Goal: Check status

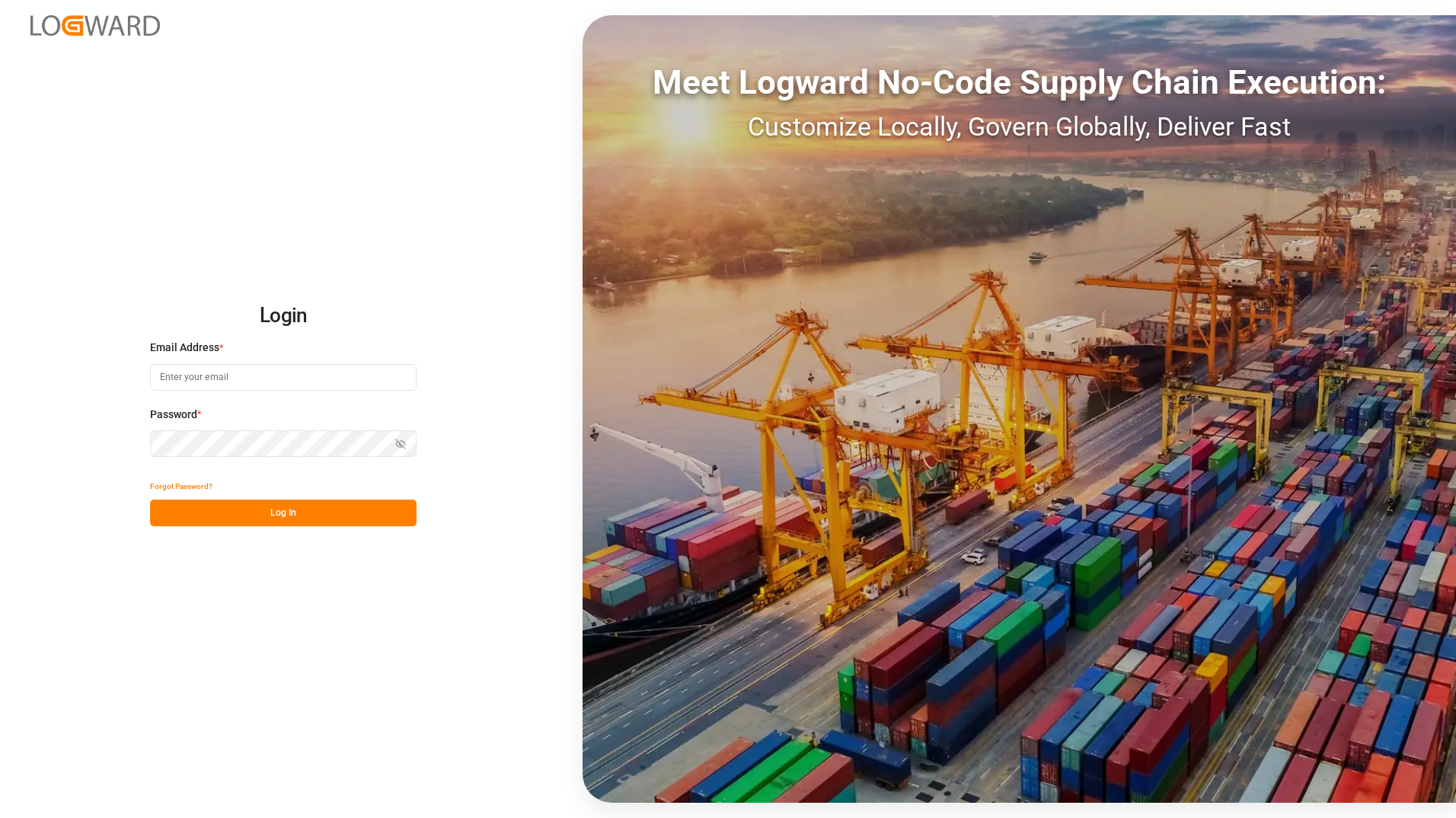
click at [240, 377] on input at bounding box center [283, 377] width 267 height 26
type input "[PERSON_NAME][EMAIL_ADDRESS][DOMAIN_NAME]"
click at [335, 514] on button "Log In" at bounding box center [283, 512] width 267 height 26
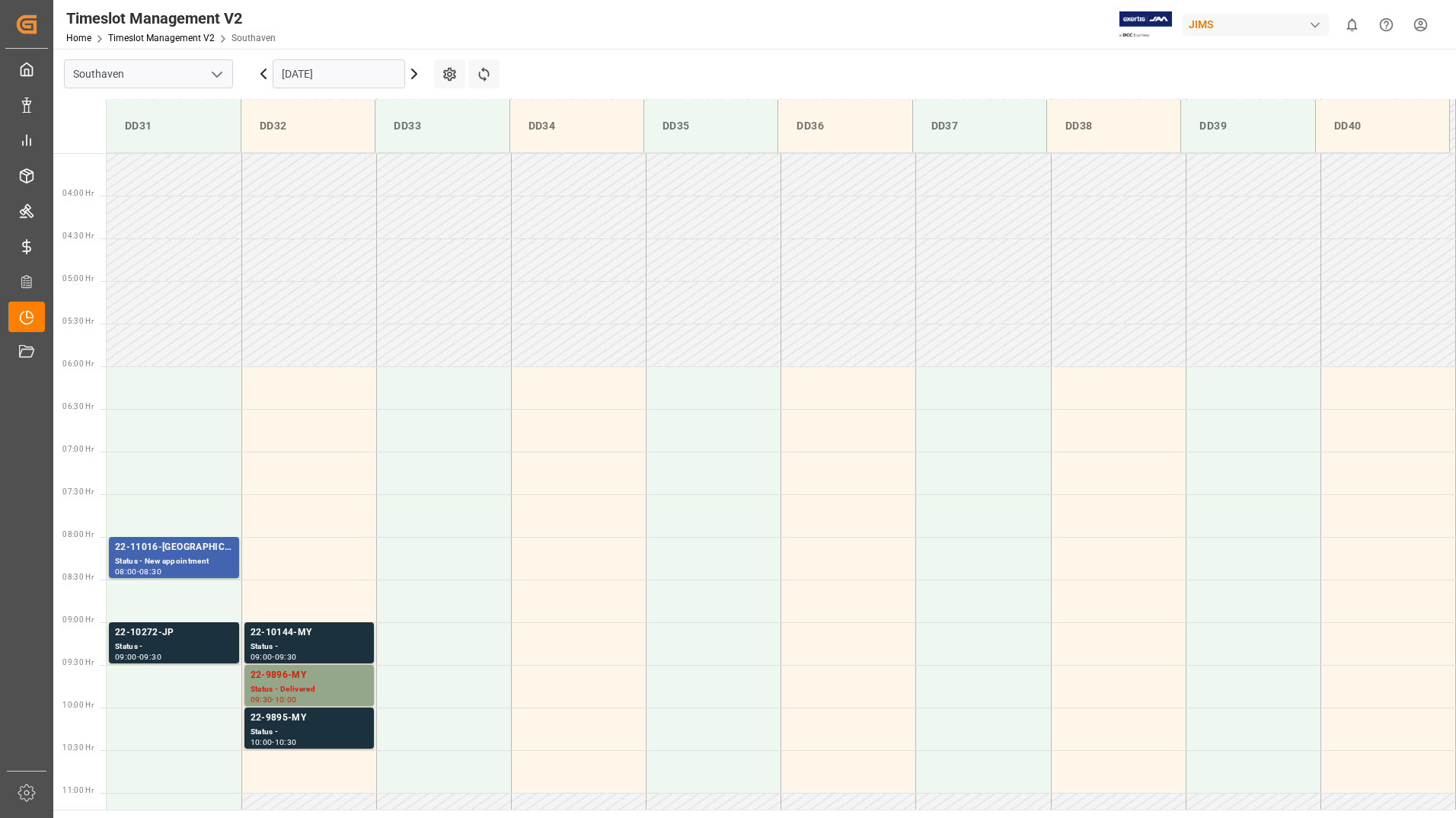
scroll to position [587, 0]
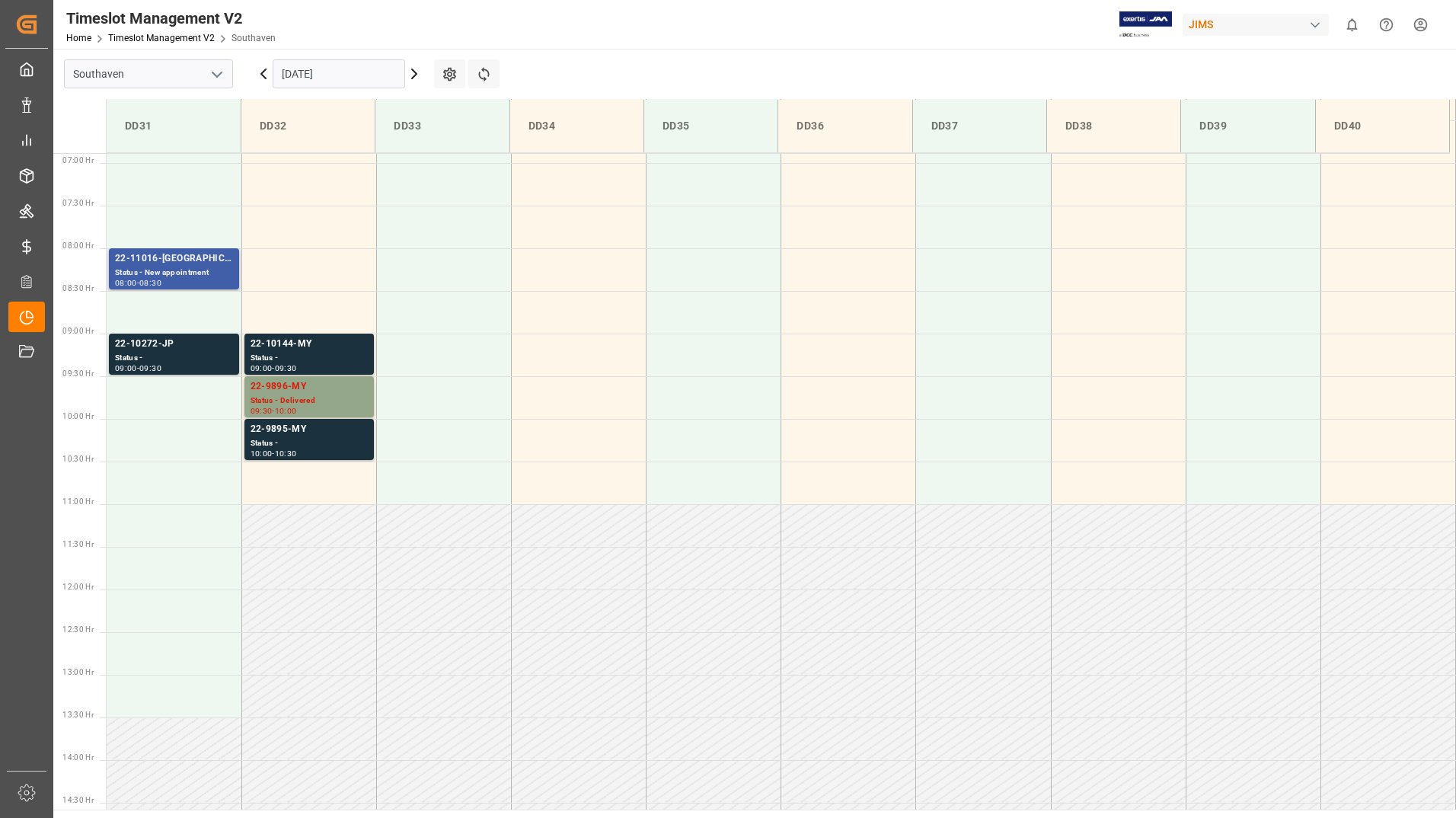
click at [181, 270] on div "Status - New appointment" at bounding box center [174, 273] width 118 height 13
click at [191, 354] on div "Status -" at bounding box center [174, 358] width 118 height 13
click at [182, 267] on div "Status - New appointment" at bounding box center [174, 273] width 118 height 13
click at [189, 359] on div "Status -" at bounding box center [174, 358] width 118 height 13
click at [333, 390] on div "22-9896-MY" at bounding box center [309, 387] width 118 height 15
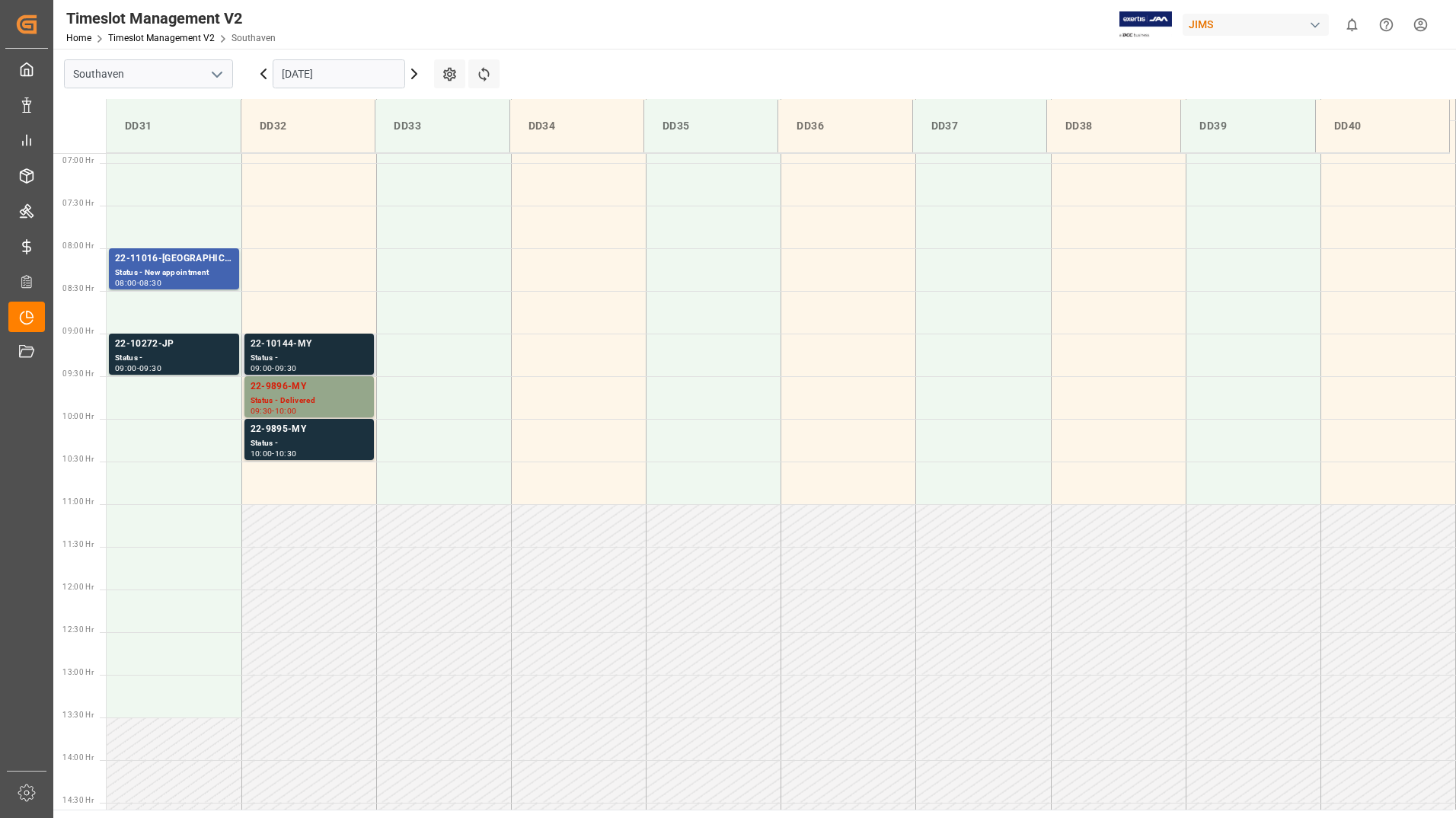
click at [339, 355] on div "Status -" at bounding box center [309, 358] width 118 height 13
click at [326, 445] on div "Status -" at bounding box center [309, 443] width 118 height 13
click at [319, 404] on div "Status - Delivered" at bounding box center [309, 400] width 118 height 13
click at [326, 491] on td at bounding box center [308, 483] width 135 height 43
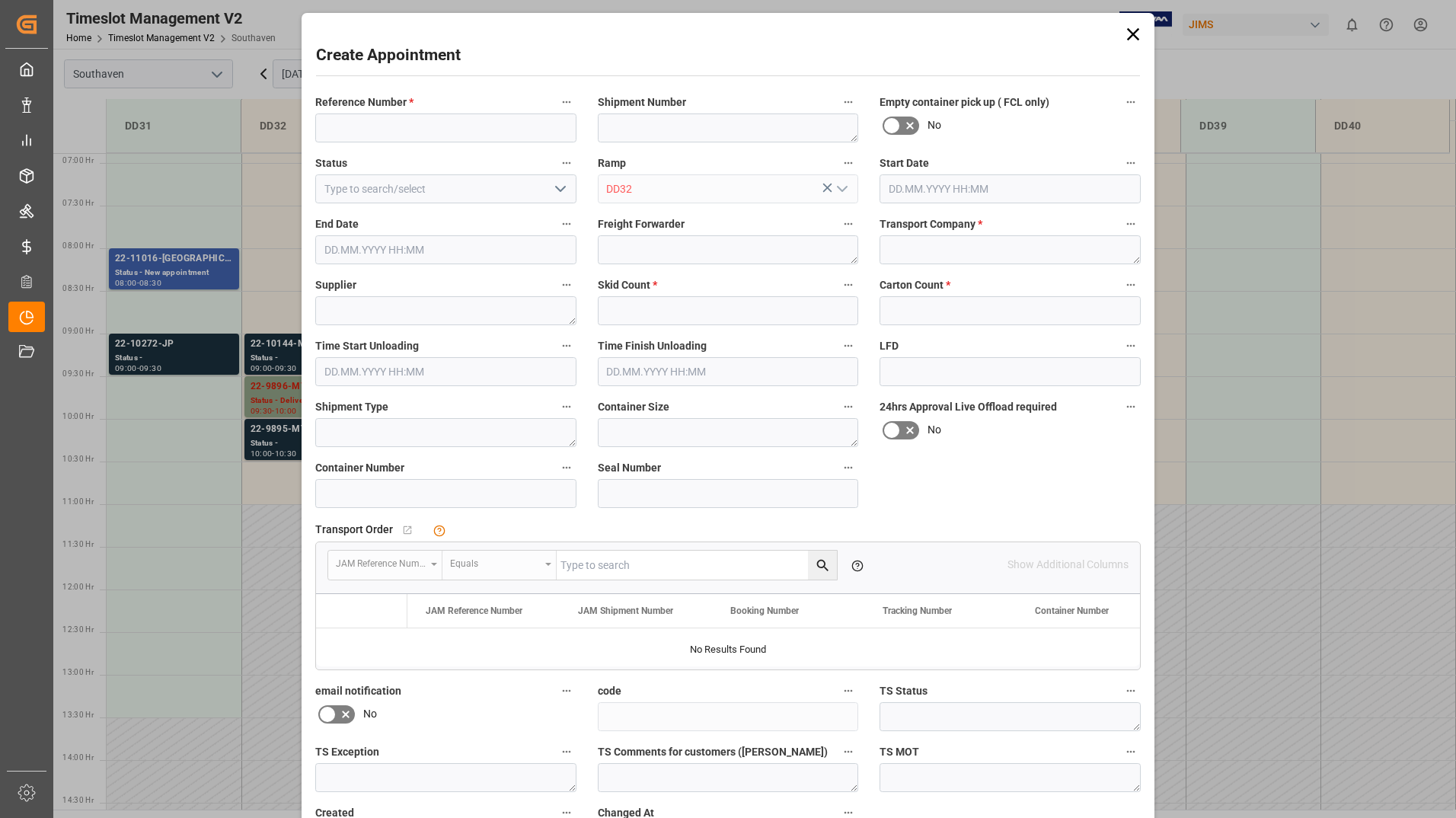
type input "[DATE] 10:30"
type input "[DATE] 11:00"
click at [1136, 30] on icon at bounding box center [1132, 34] width 21 height 21
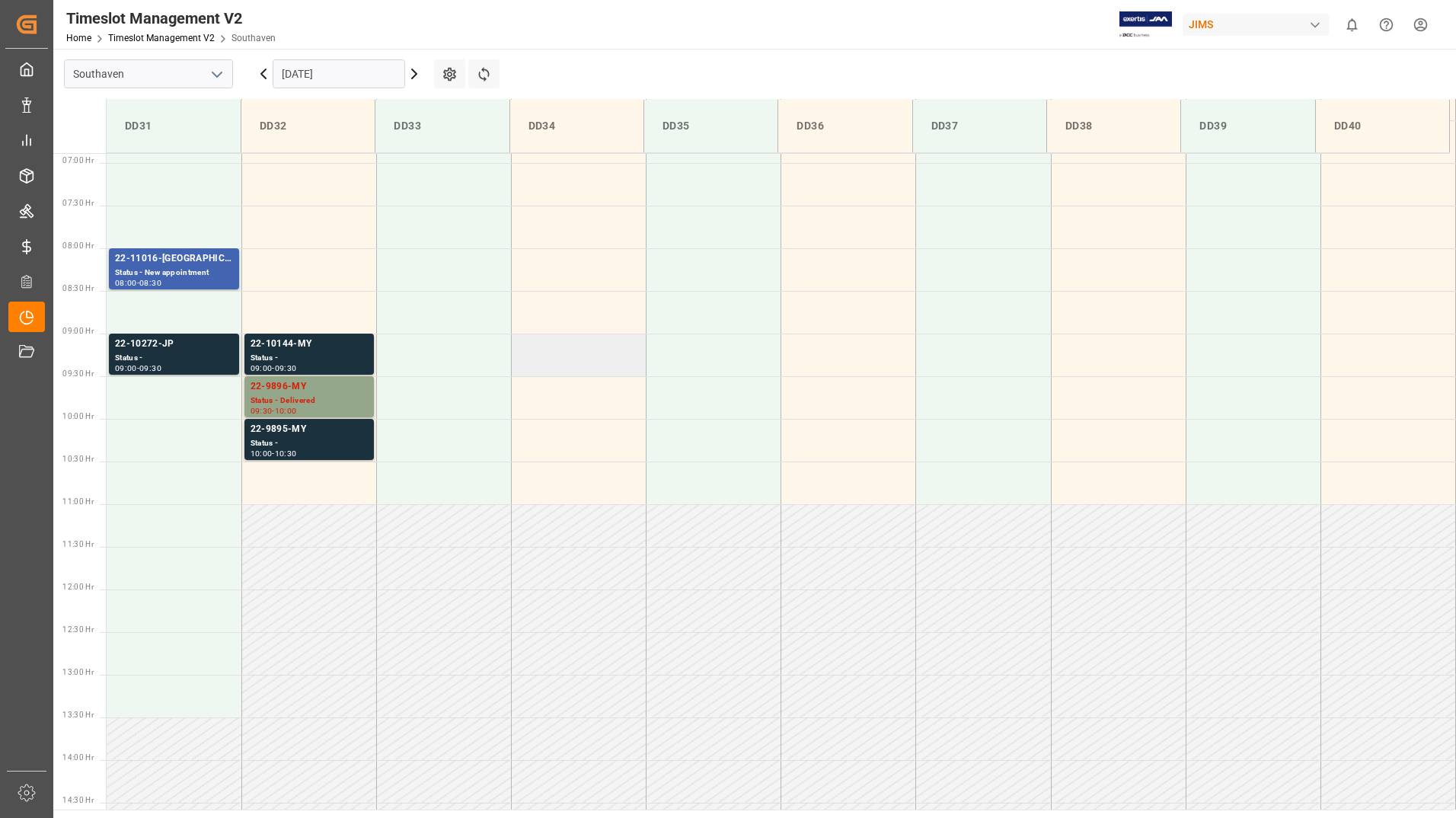
click at [584, 359] on td at bounding box center [578, 354] width 135 height 43
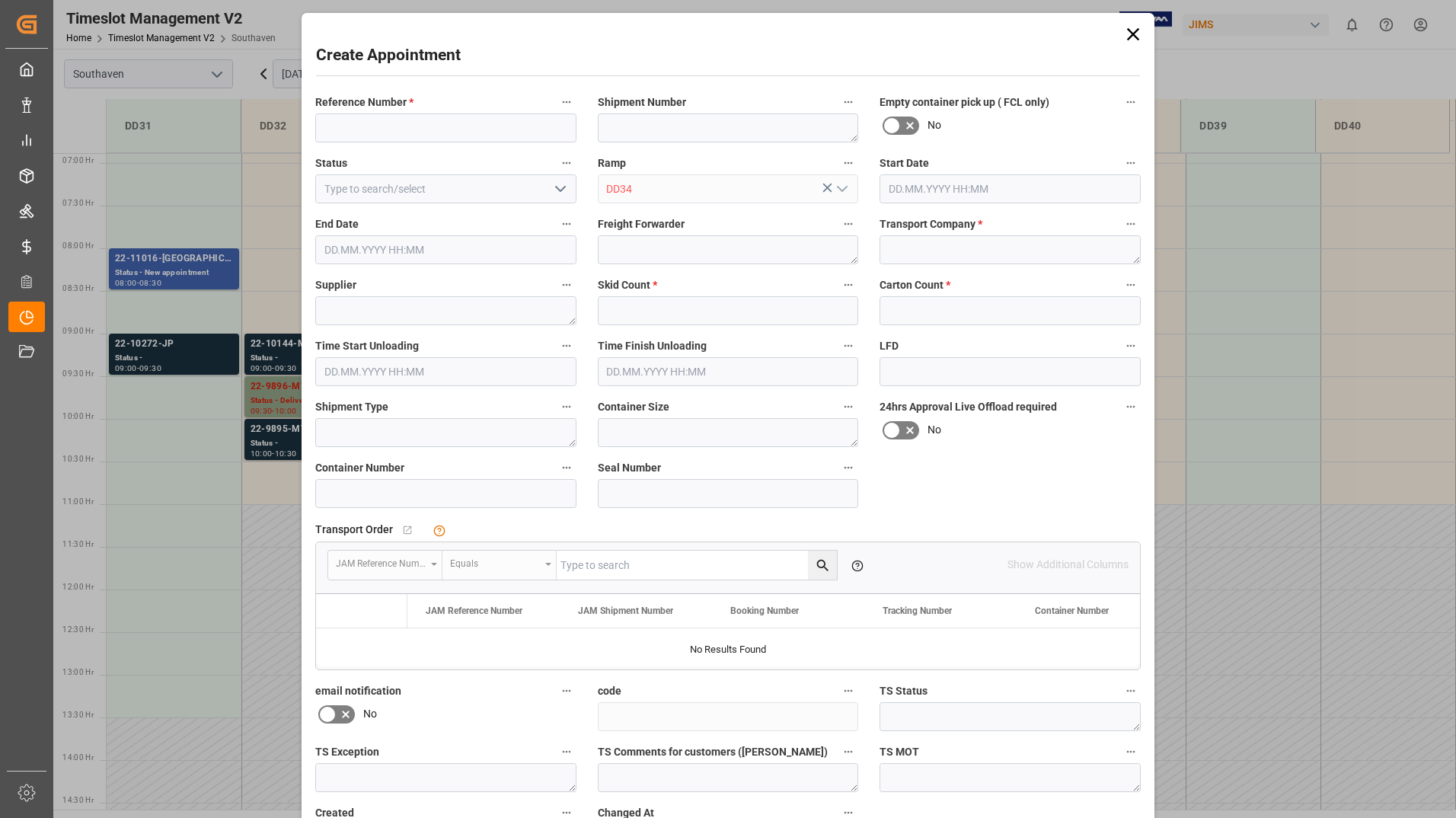
type input "[DATE] 09:00"
type input "[DATE] 09:30"
click at [1131, 36] on icon at bounding box center [1133, 34] width 12 height 12
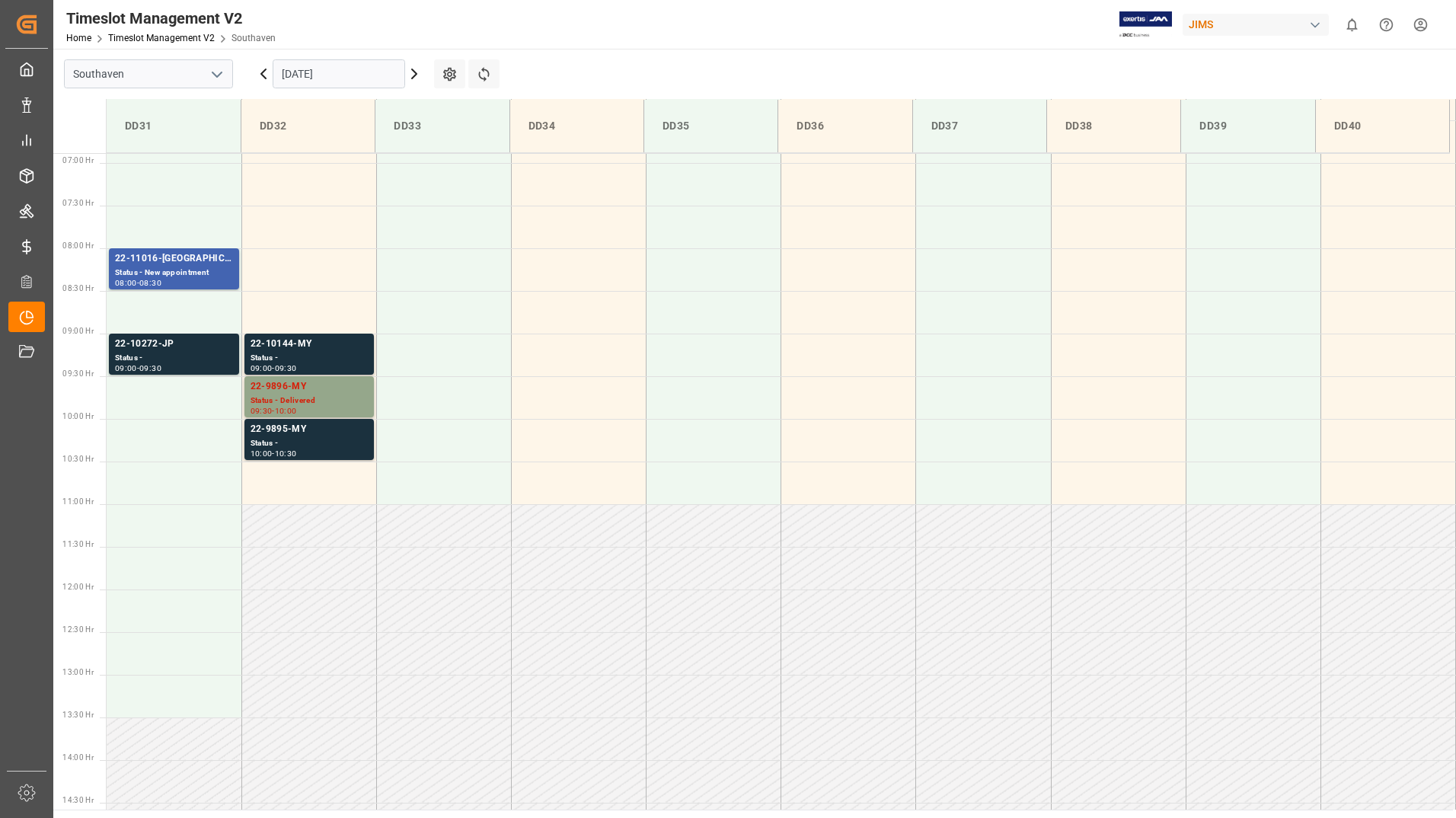
click at [413, 71] on icon at bounding box center [413, 73] width 4 height 9
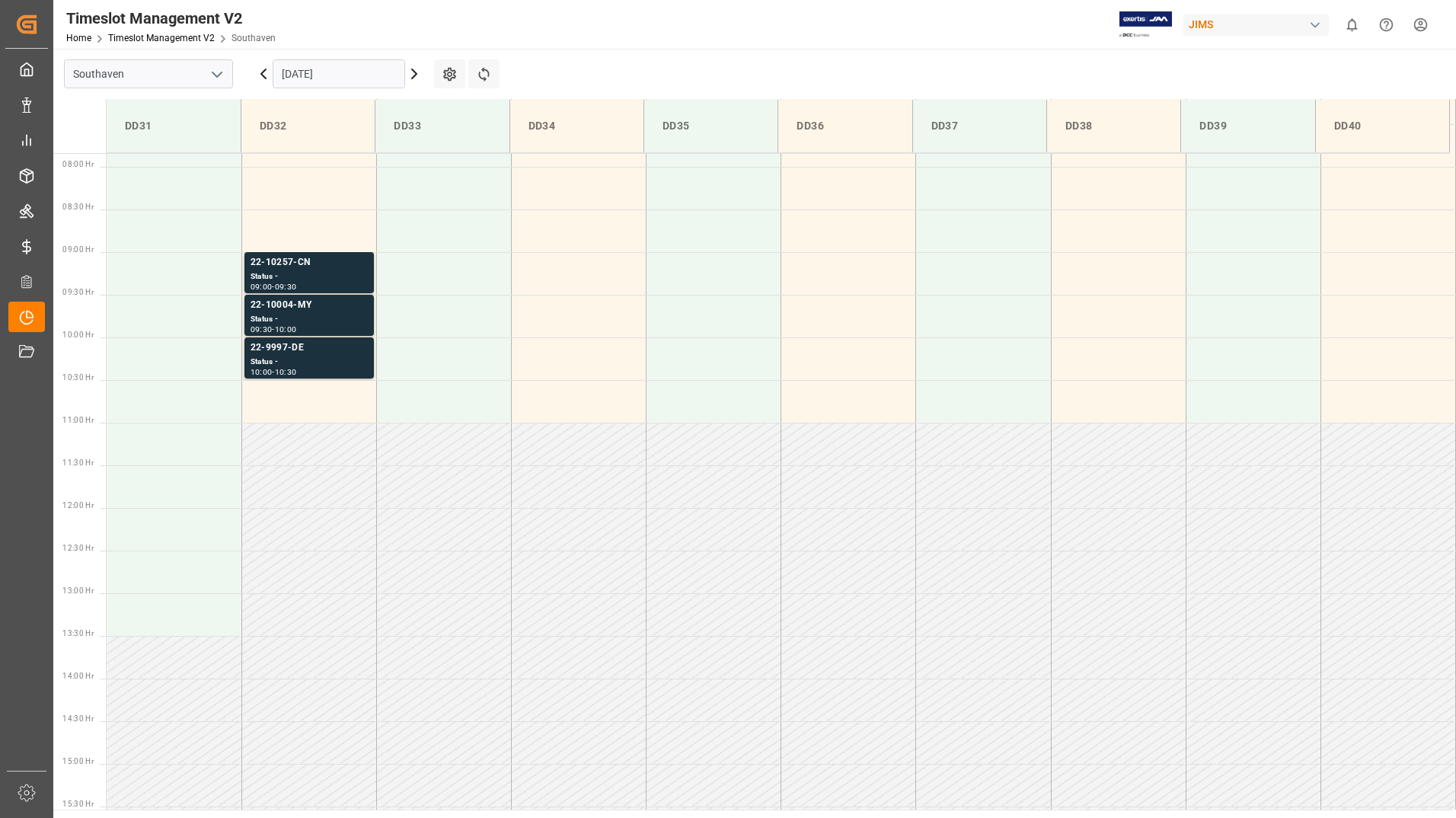
scroll to position [672, 0]
click at [268, 77] on icon at bounding box center [263, 73] width 18 height 18
